Goal: Find specific page/section: Find specific page/section

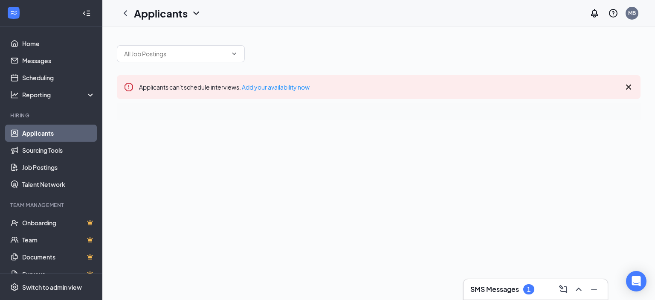
click at [503, 286] on h3 "SMS Messages" at bounding box center [494, 288] width 49 height 9
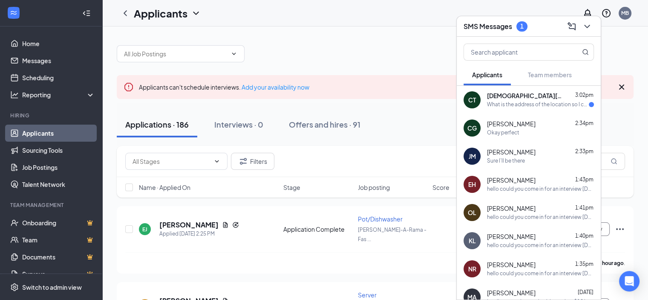
click at [524, 161] on div "Sure I’ll be there" at bounding box center [506, 160] width 38 height 7
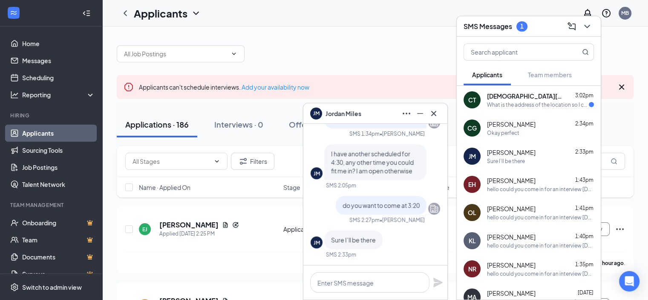
click at [356, 115] on span "[PERSON_NAME]" at bounding box center [344, 113] width 36 height 9
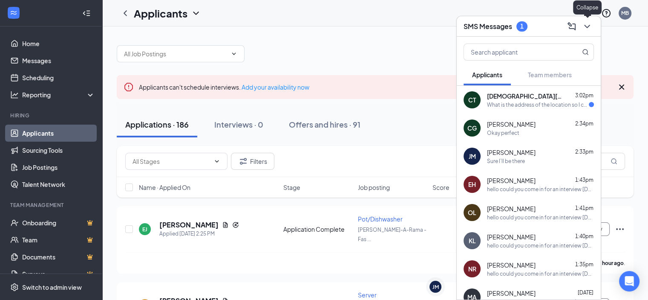
click at [586, 27] on icon "ChevronDown" at bounding box center [587, 26] width 10 height 10
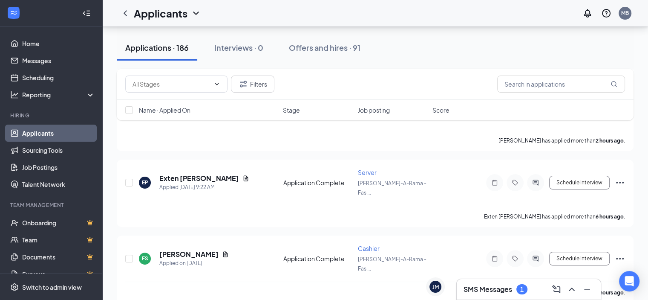
scroll to position [213, 0]
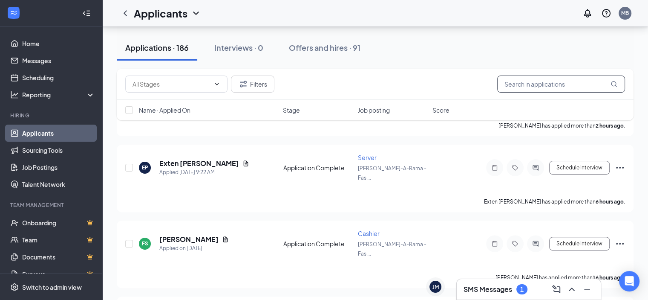
click at [527, 85] on input "text" at bounding box center [562, 83] width 128 height 17
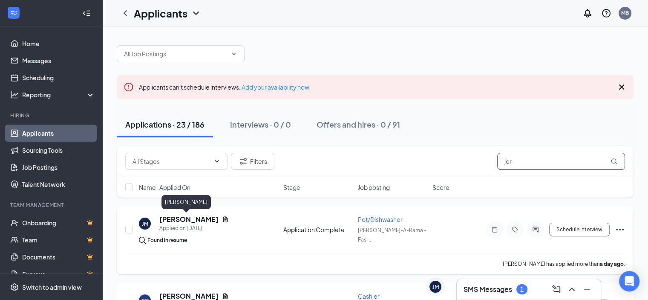
type input "jor"
click at [195, 220] on h5 "[PERSON_NAME]" at bounding box center [188, 218] width 59 height 9
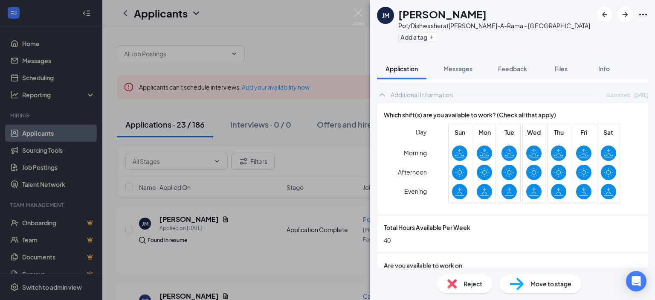
scroll to position [341, 0]
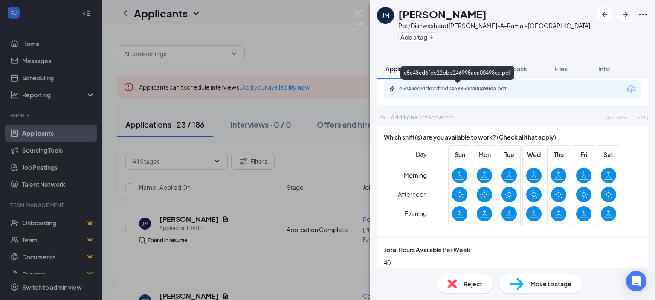
click at [462, 88] on div "e5e48ed6fde22bbd246995aca00498ea.pdf" at bounding box center [458, 88] width 119 height 7
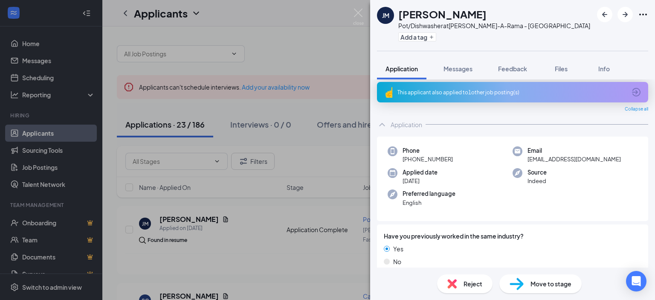
scroll to position [0, 0]
